Goal: Check status

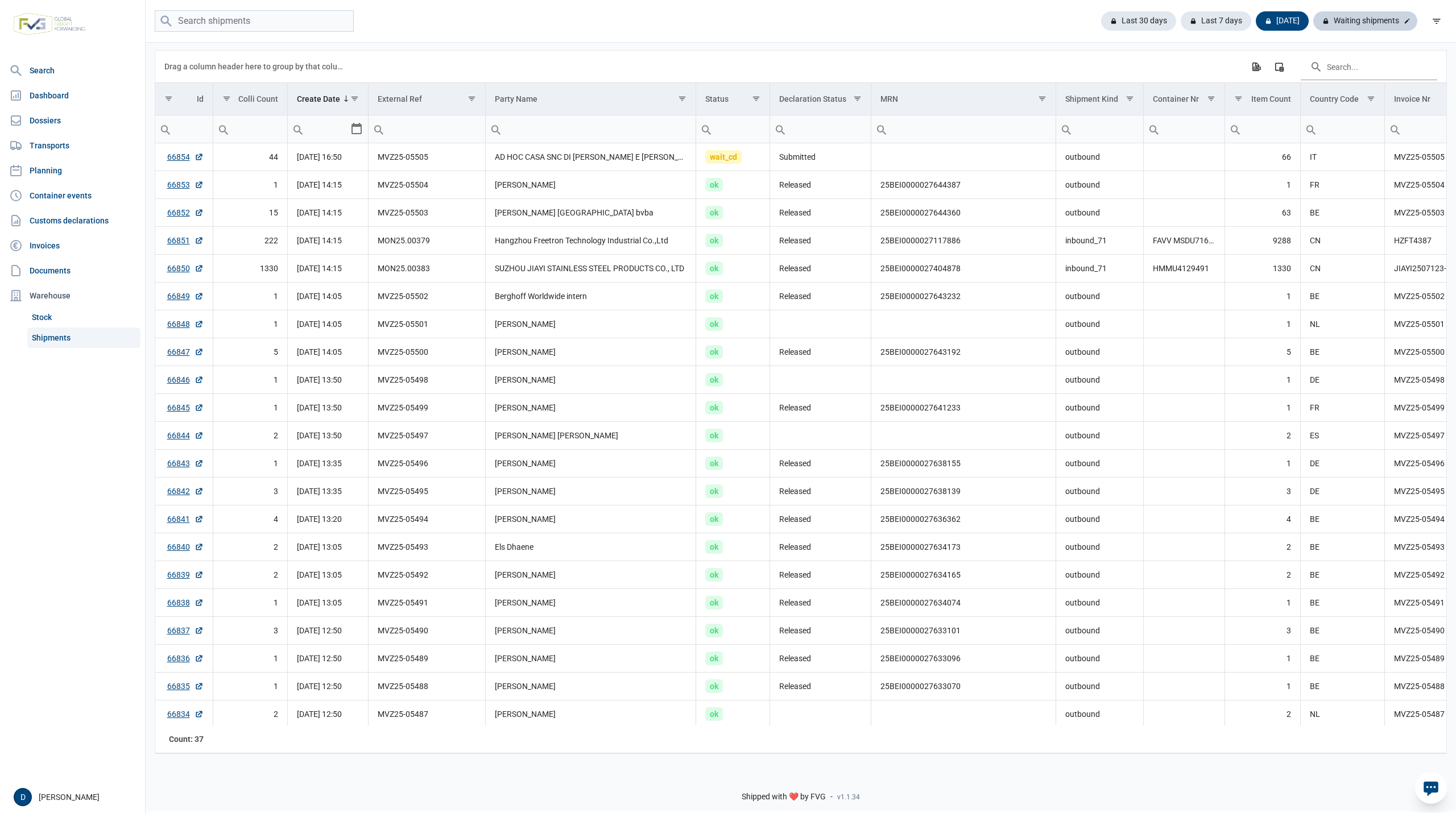
click at [1359, 25] on div "Waiting shipments" at bounding box center [1365, 21] width 104 height 19
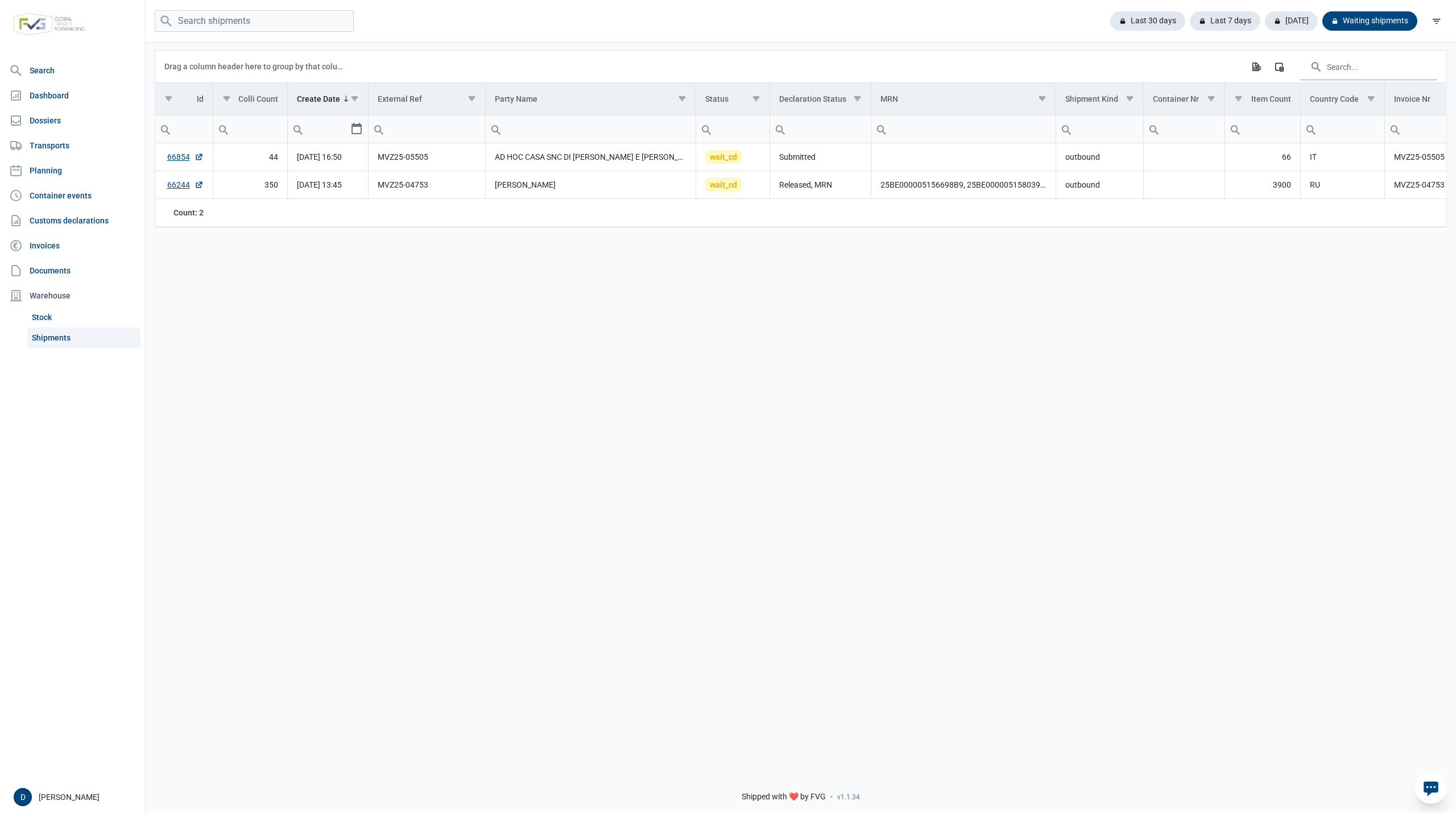
click at [814, 279] on div "Data grid with 2 rows and 18 columns Drag a column header here to group by that…" at bounding box center [800, 401] width 1311 height 722
